Goal: Navigation & Orientation: Find specific page/section

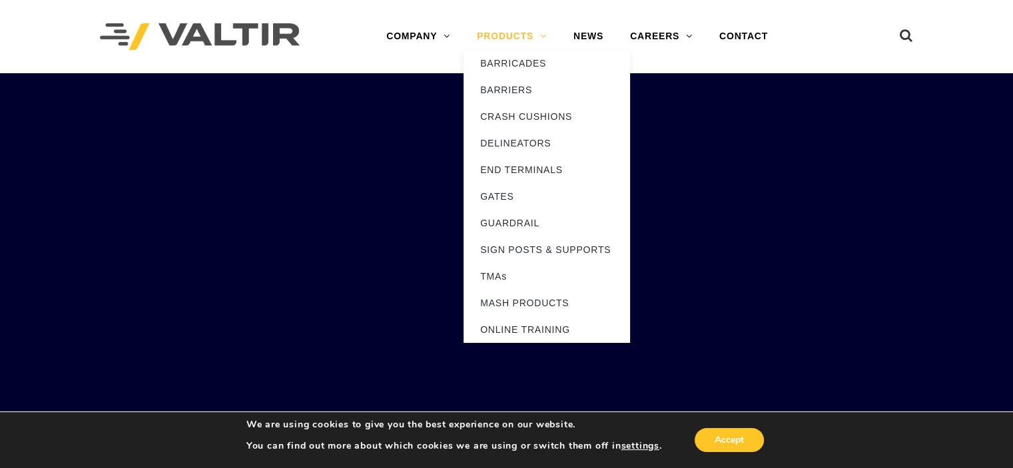
click at [547, 41] on link "PRODUCTS" at bounding box center [512, 36] width 97 height 27
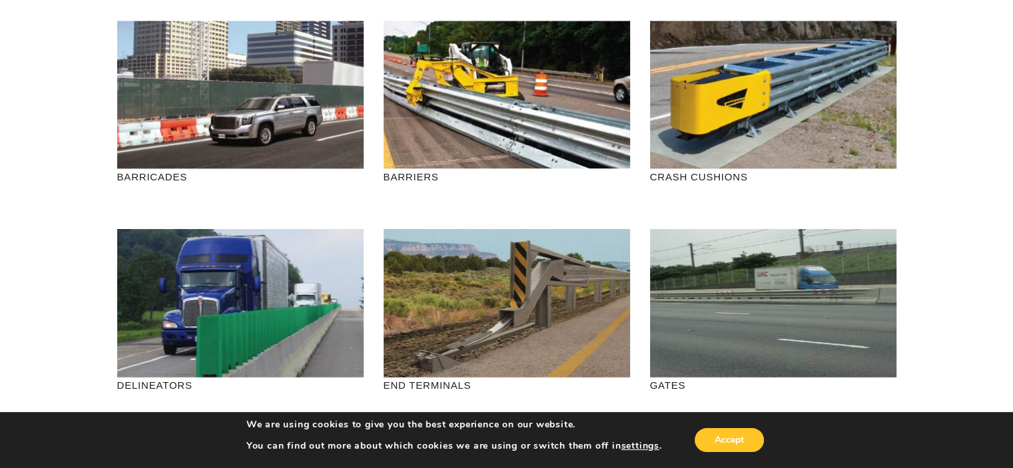
scroll to position [133, 0]
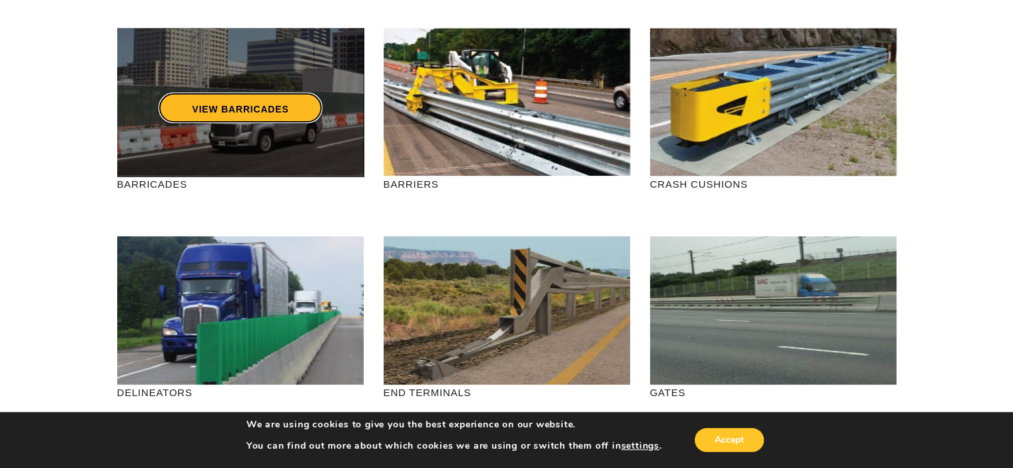
click at [277, 103] on link "VIEW BARRICADES" at bounding box center [240, 108] width 163 height 31
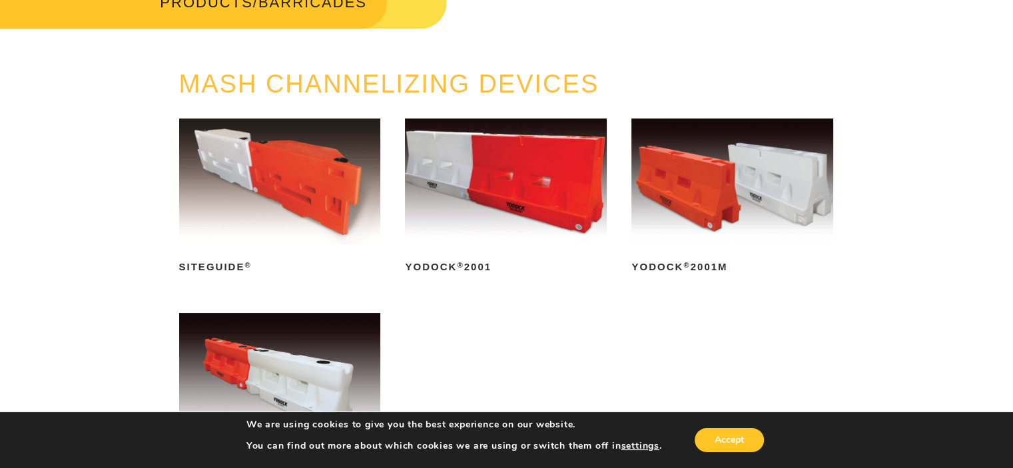
scroll to position [67, 0]
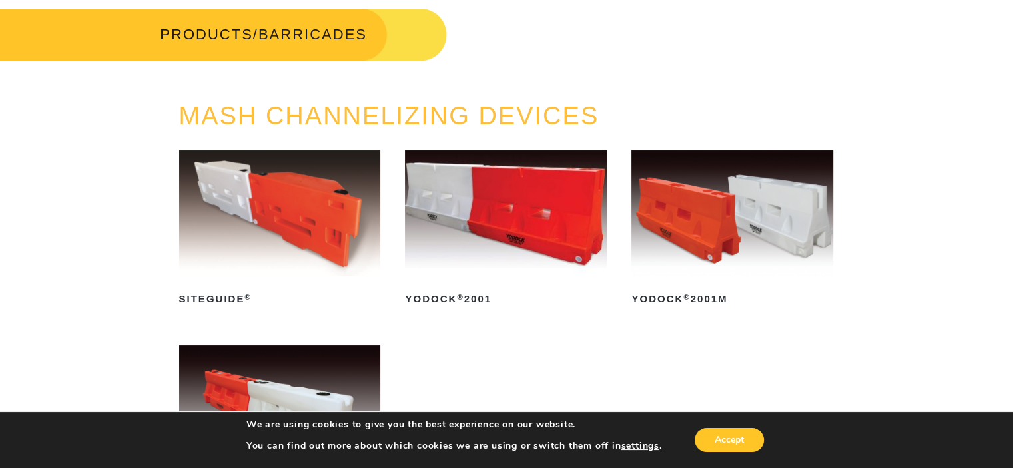
click at [714, 221] on img at bounding box center [733, 214] width 202 height 126
